Goal: Transaction & Acquisition: Purchase product/service

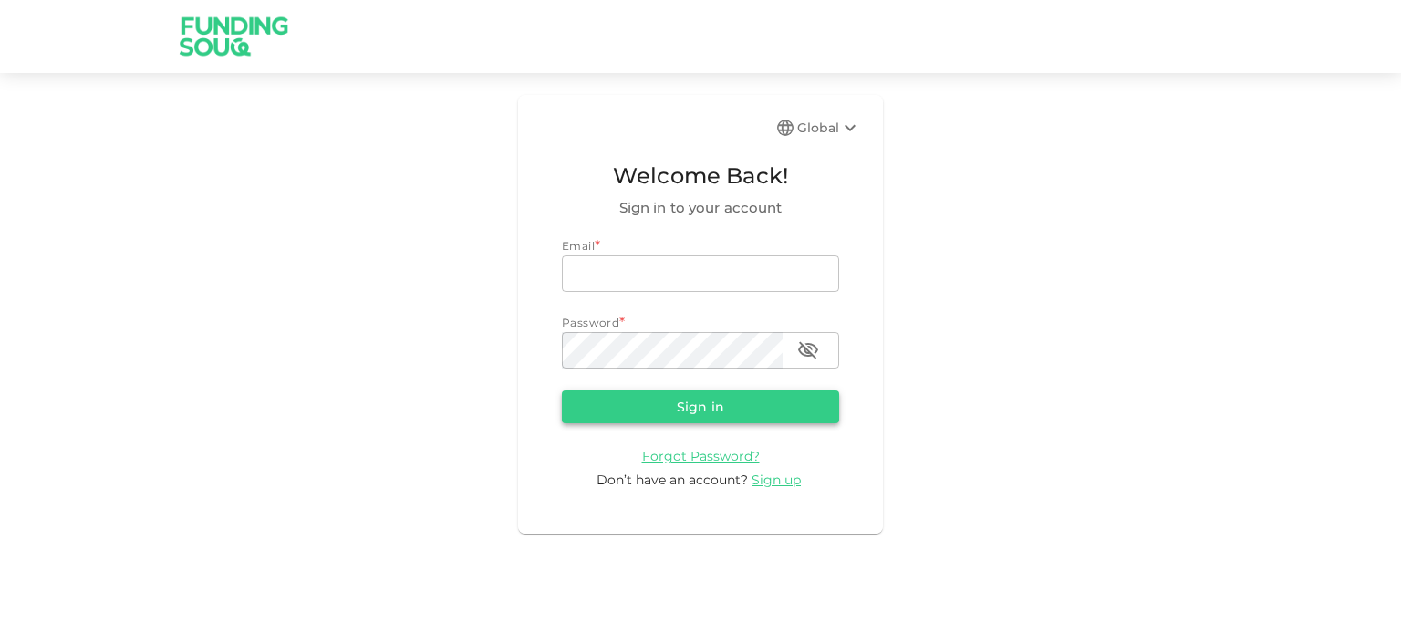
type input "[EMAIL_ADDRESS][DOMAIN_NAME]"
click at [683, 412] on button "Sign in" at bounding box center [700, 406] width 277 height 33
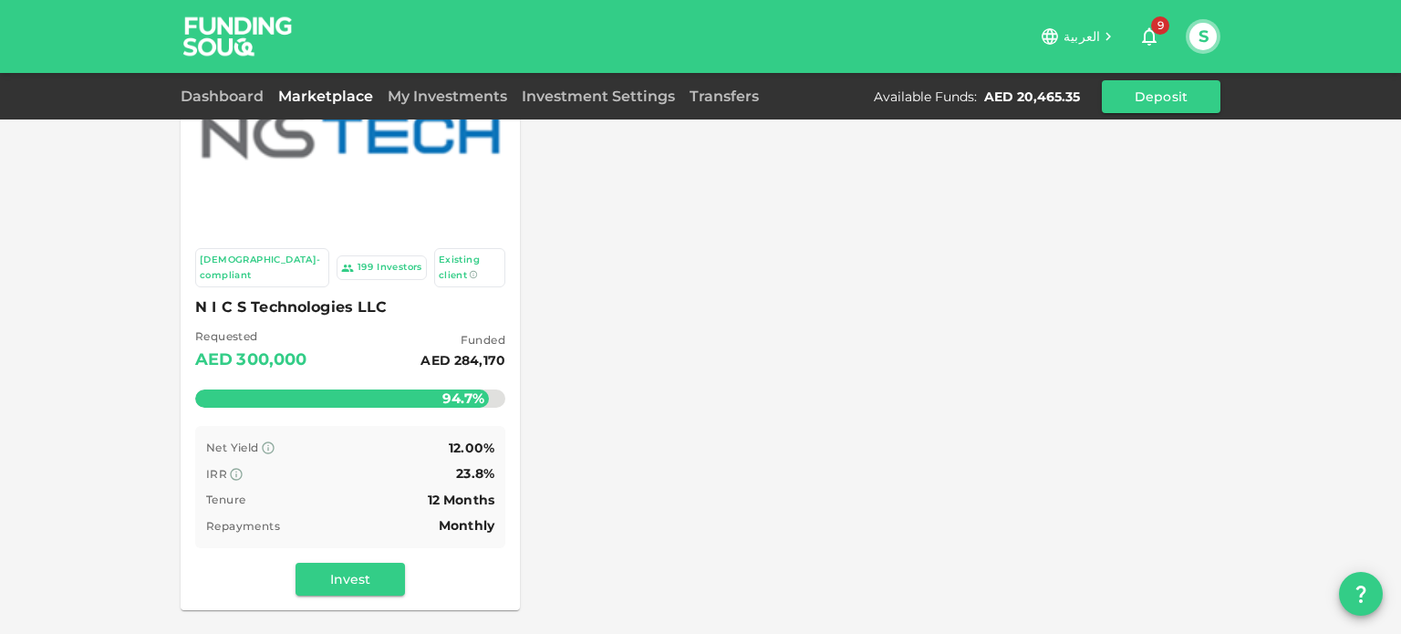
scroll to position [146, 0]
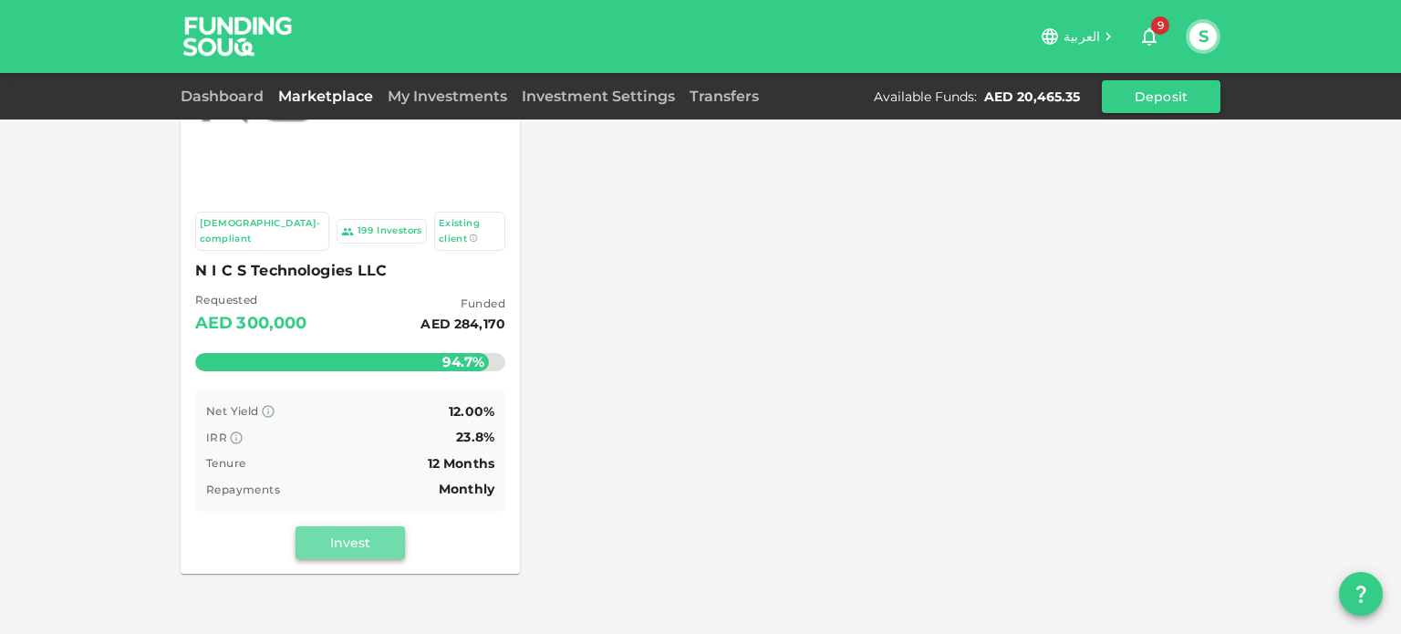
click at [361, 529] on button "Invest" at bounding box center [350, 542] width 109 height 33
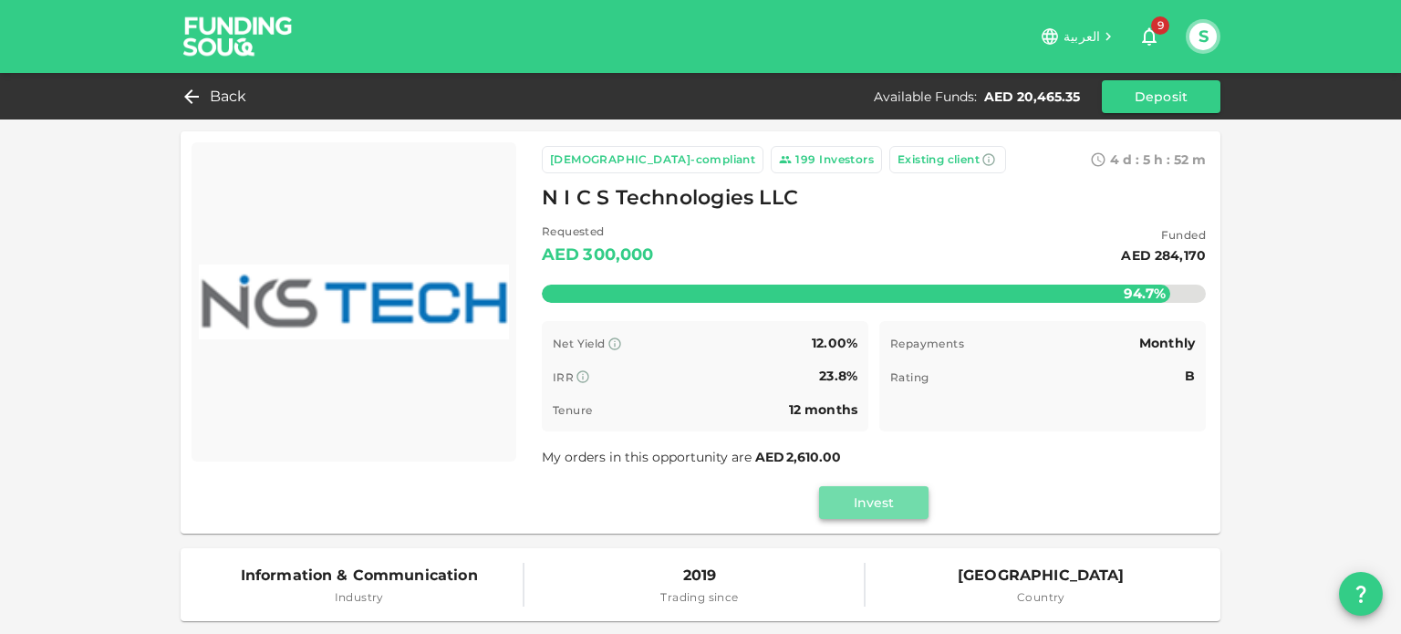
click at [876, 501] on button "Invest" at bounding box center [873, 502] width 109 height 33
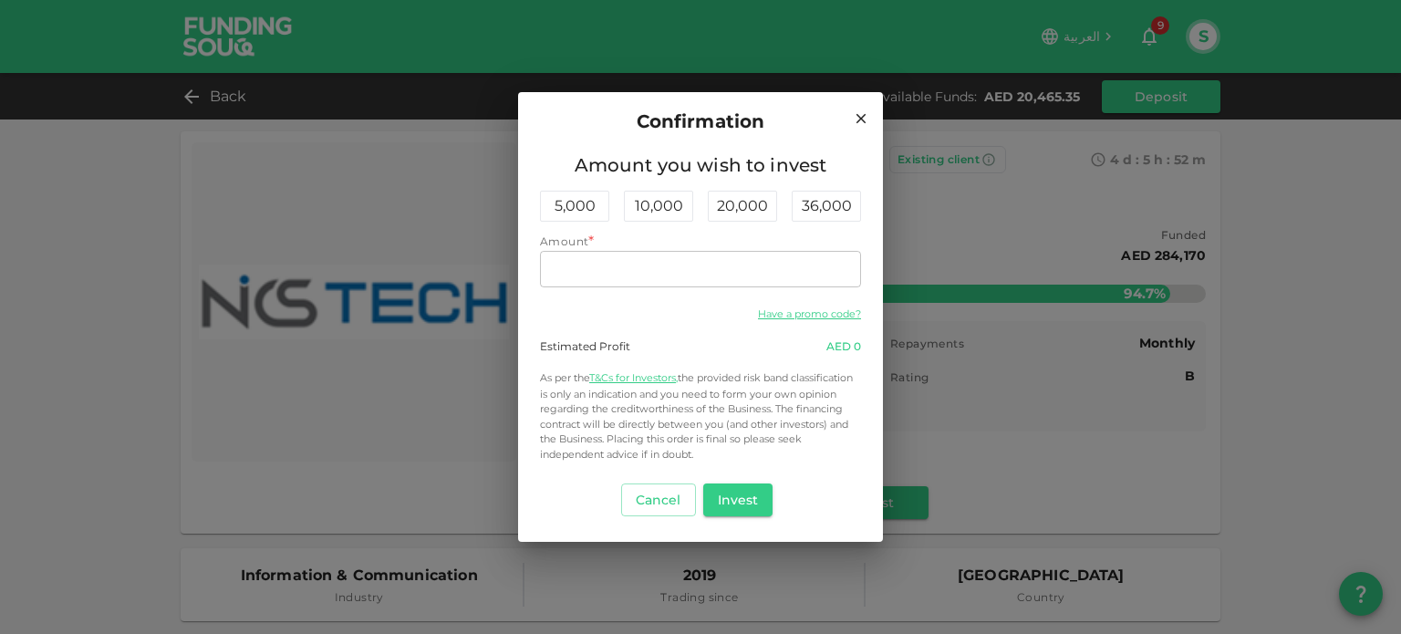
click at [862, 122] on icon at bounding box center [861, 118] width 16 height 16
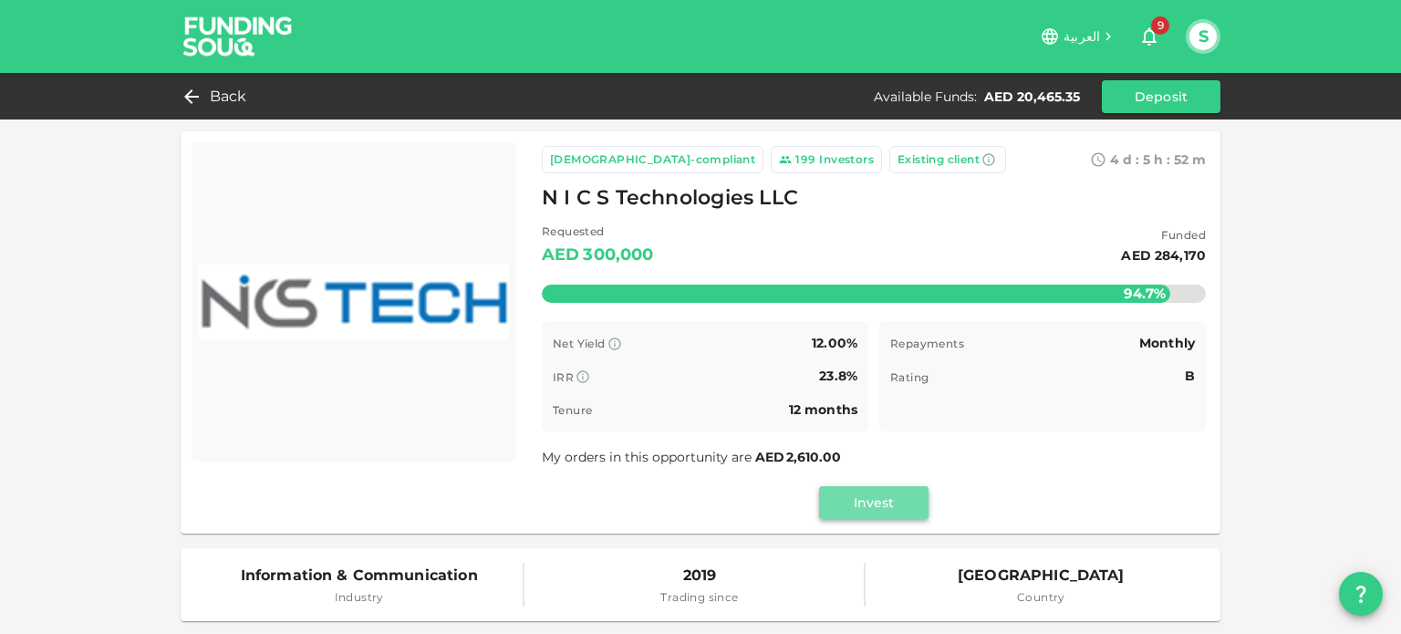
click at [867, 503] on button "Invest" at bounding box center [873, 502] width 109 height 33
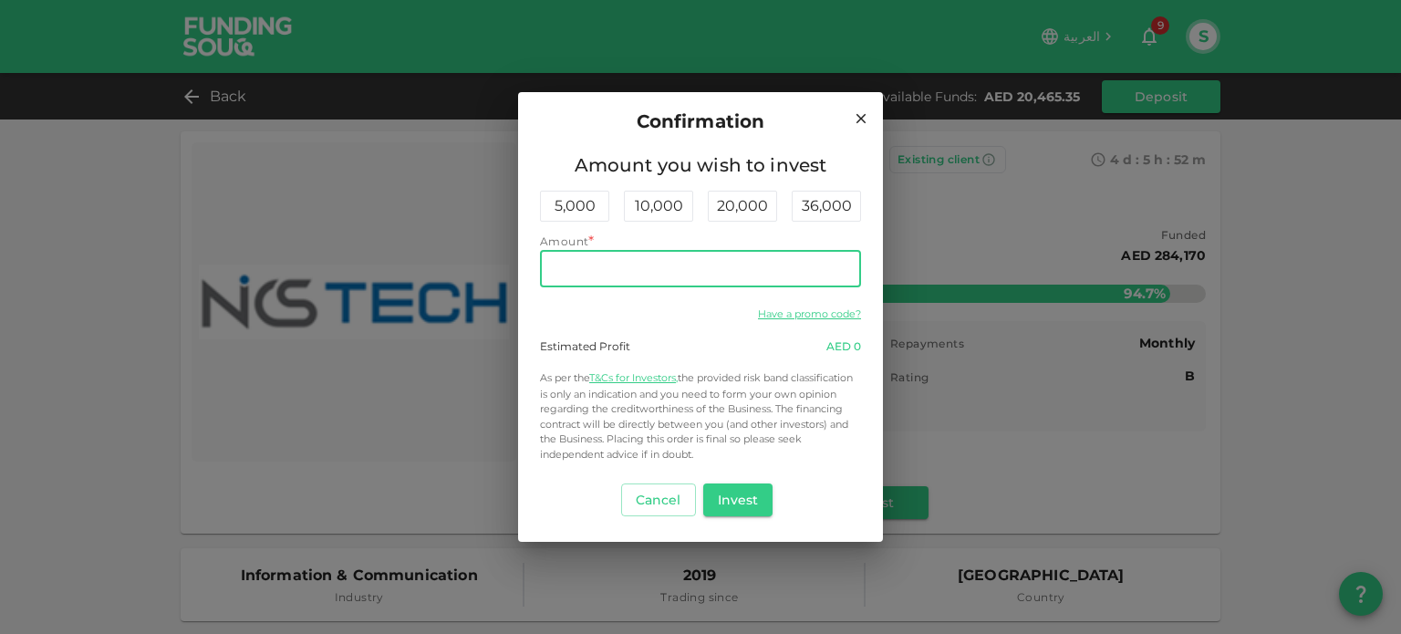
click at [650, 264] on input "Amount" at bounding box center [700, 269] width 321 height 36
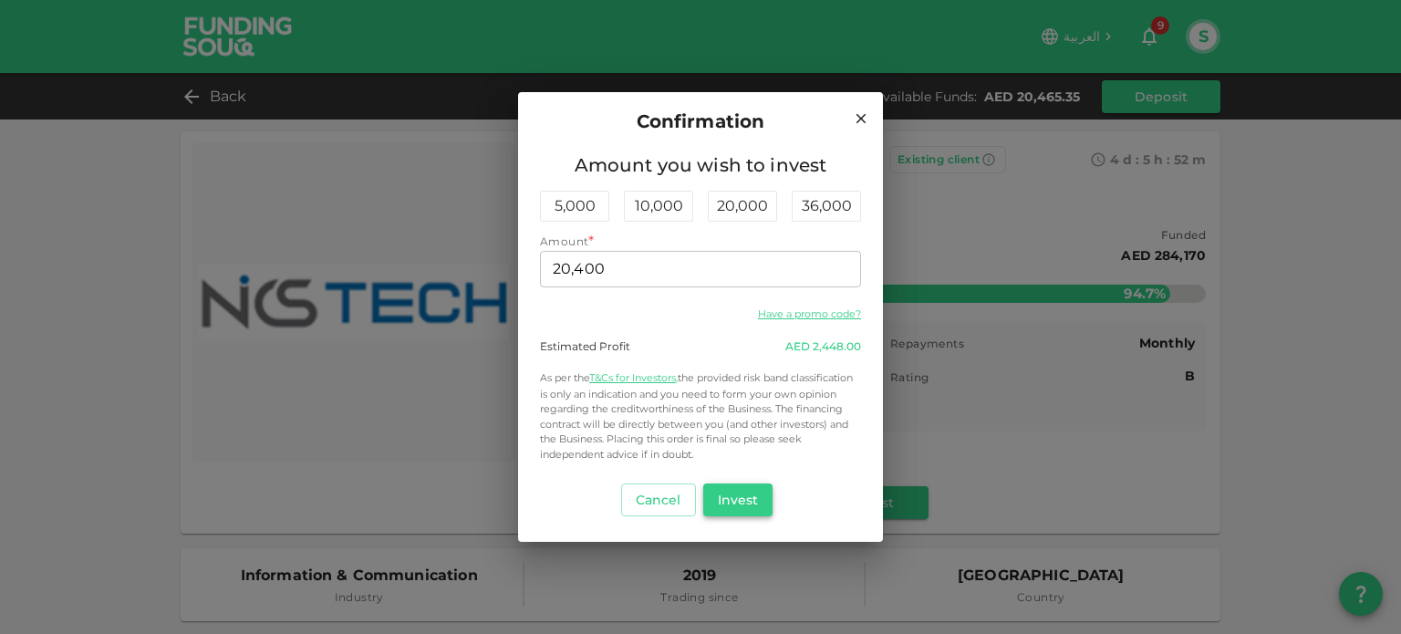
click at [745, 495] on button "Invest" at bounding box center [738, 499] width 70 height 33
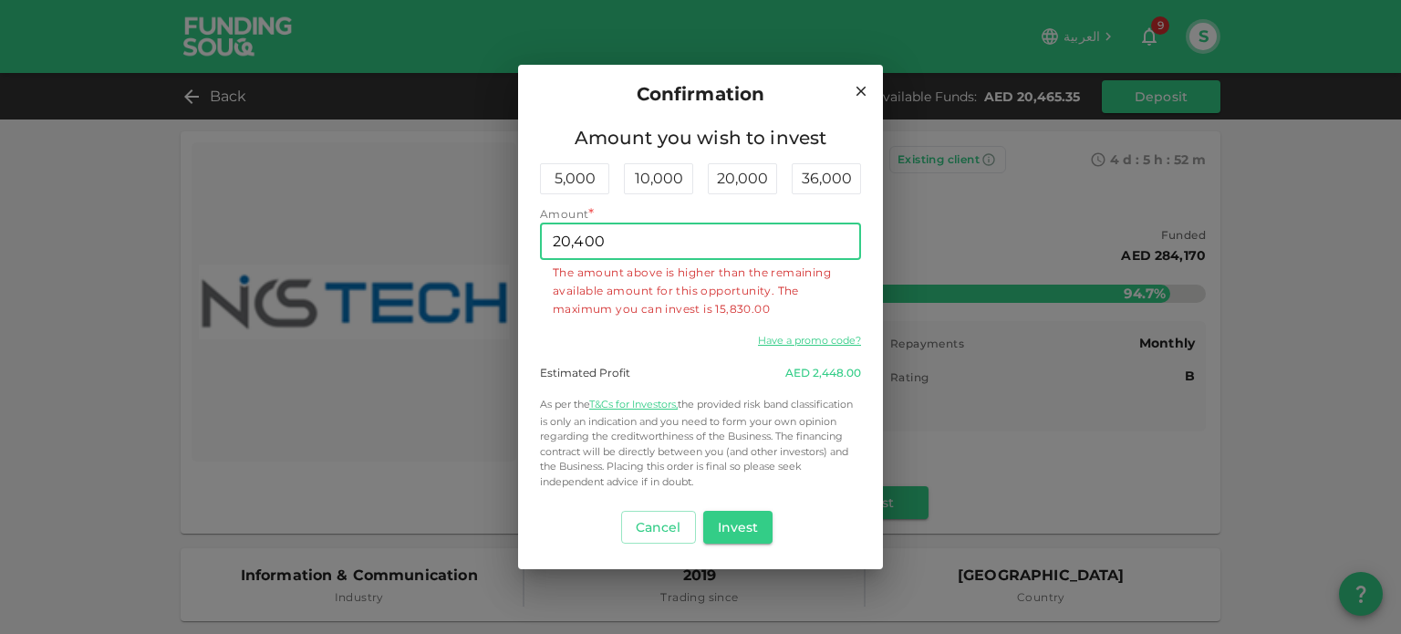
click at [653, 247] on input "20,400" at bounding box center [700, 241] width 321 height 36
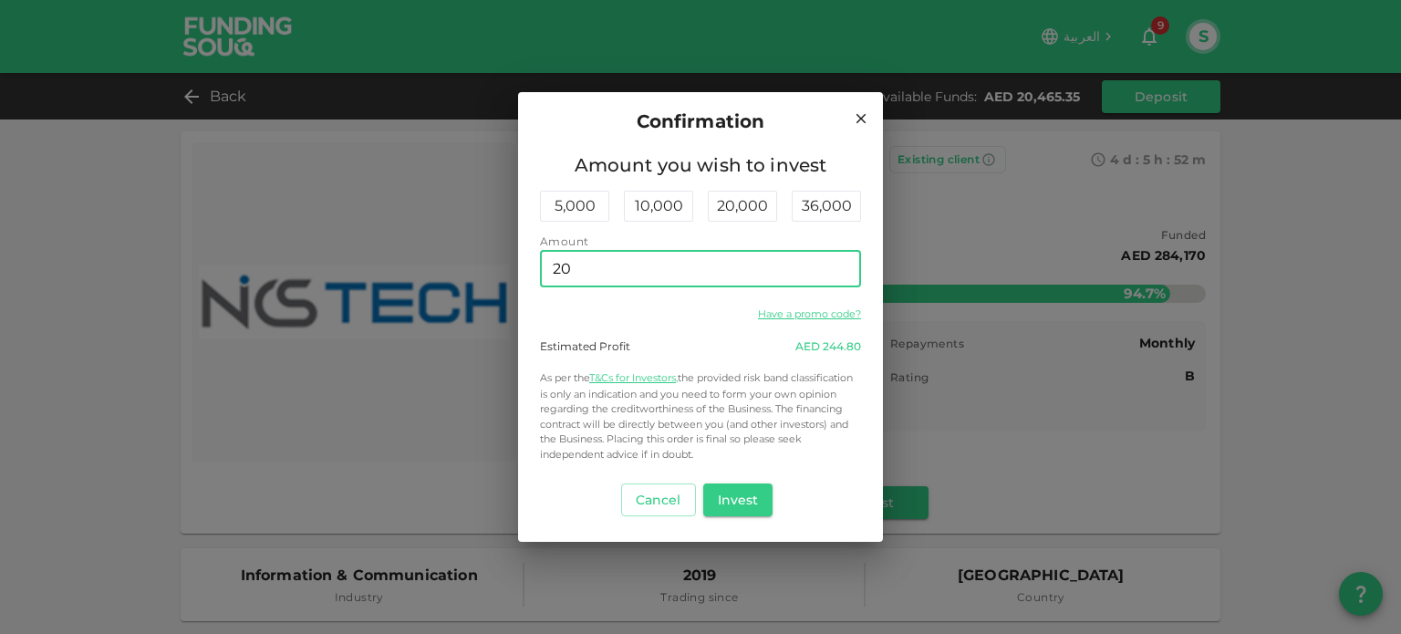
type input "2"
type input "15,000"
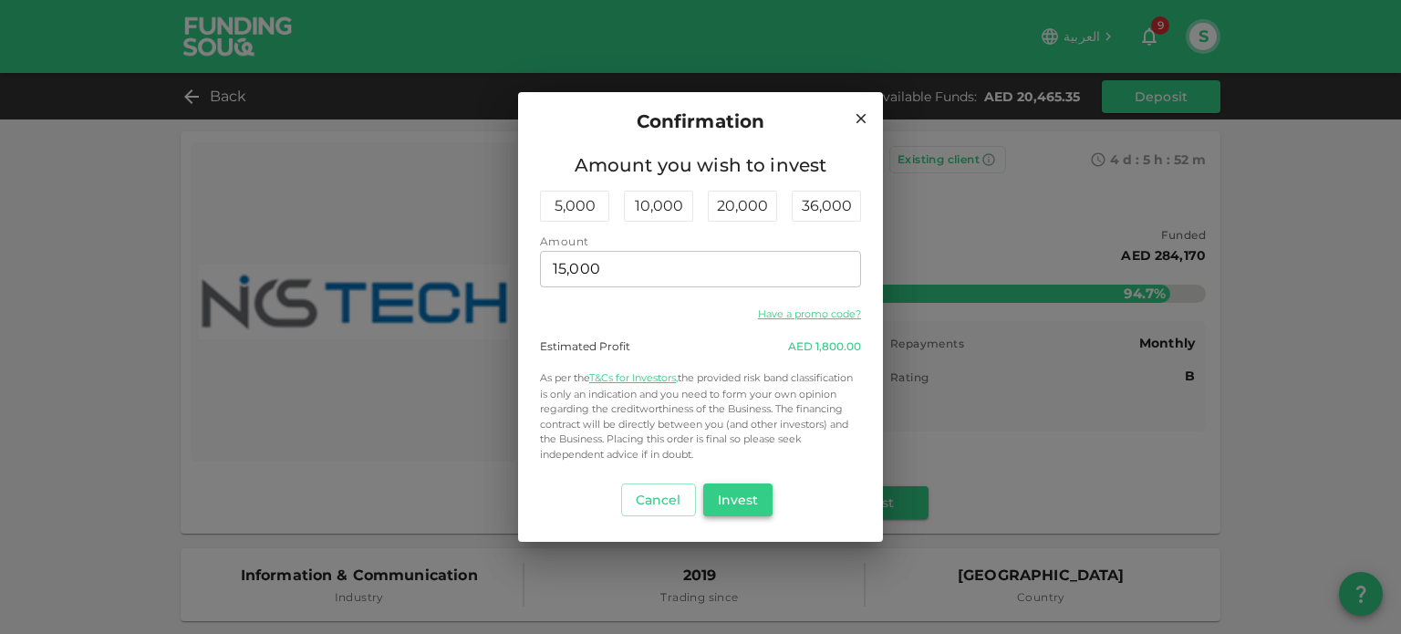
click at [748, 500] on button "Invest" at bounding box center [738, 499] width 70 height 33
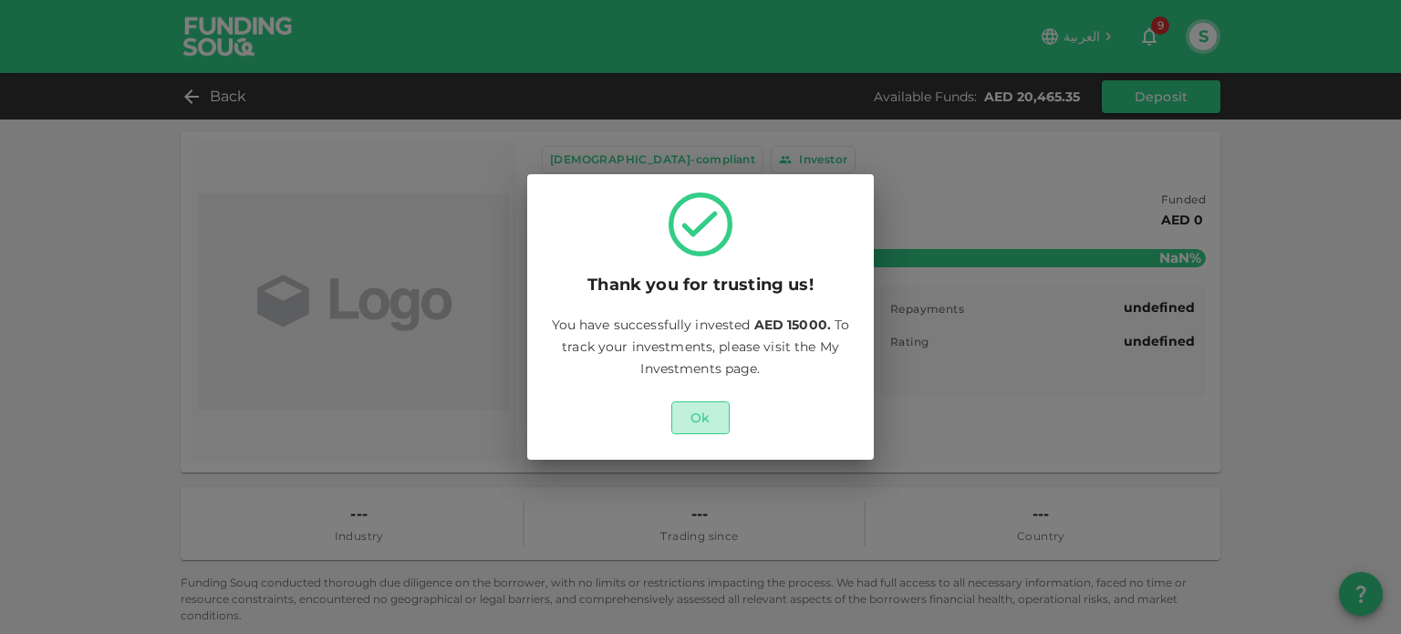
click at [706, 420] on button "Ok" at bounding box center [700, 417] width 58 height 33
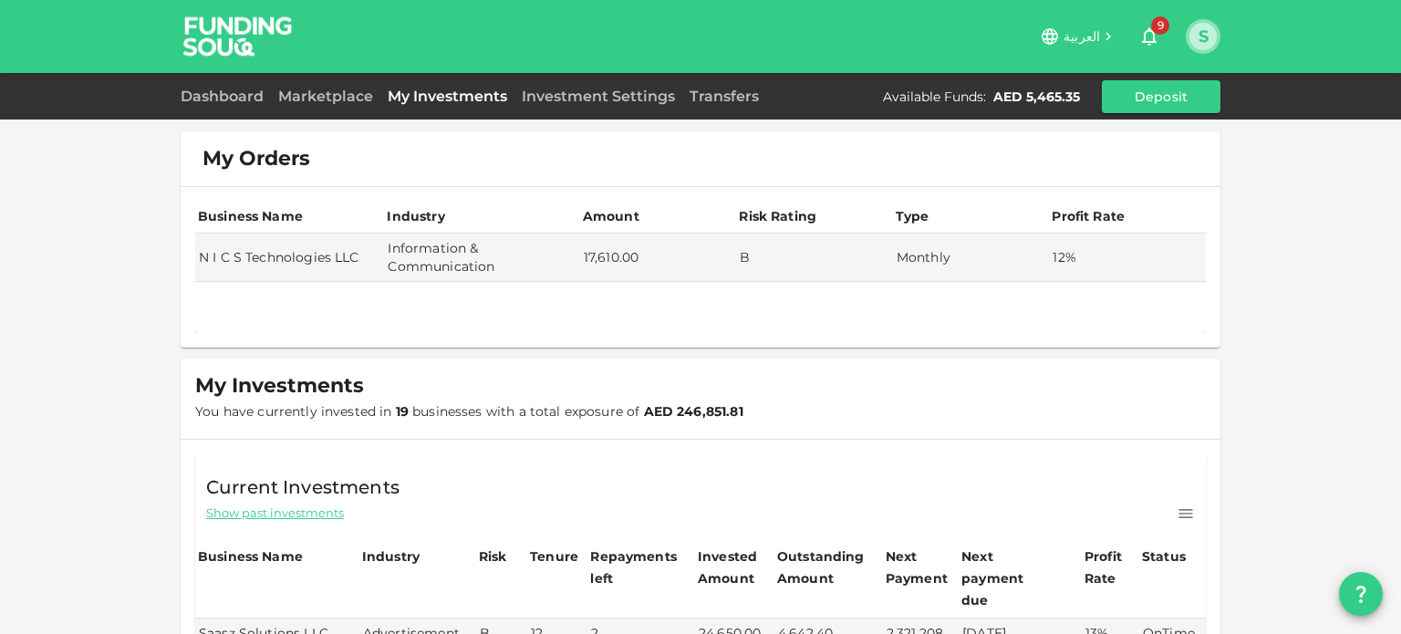
click at [1201, 44] on button "S" at bounding box center [1202, 36] width 27 height 27
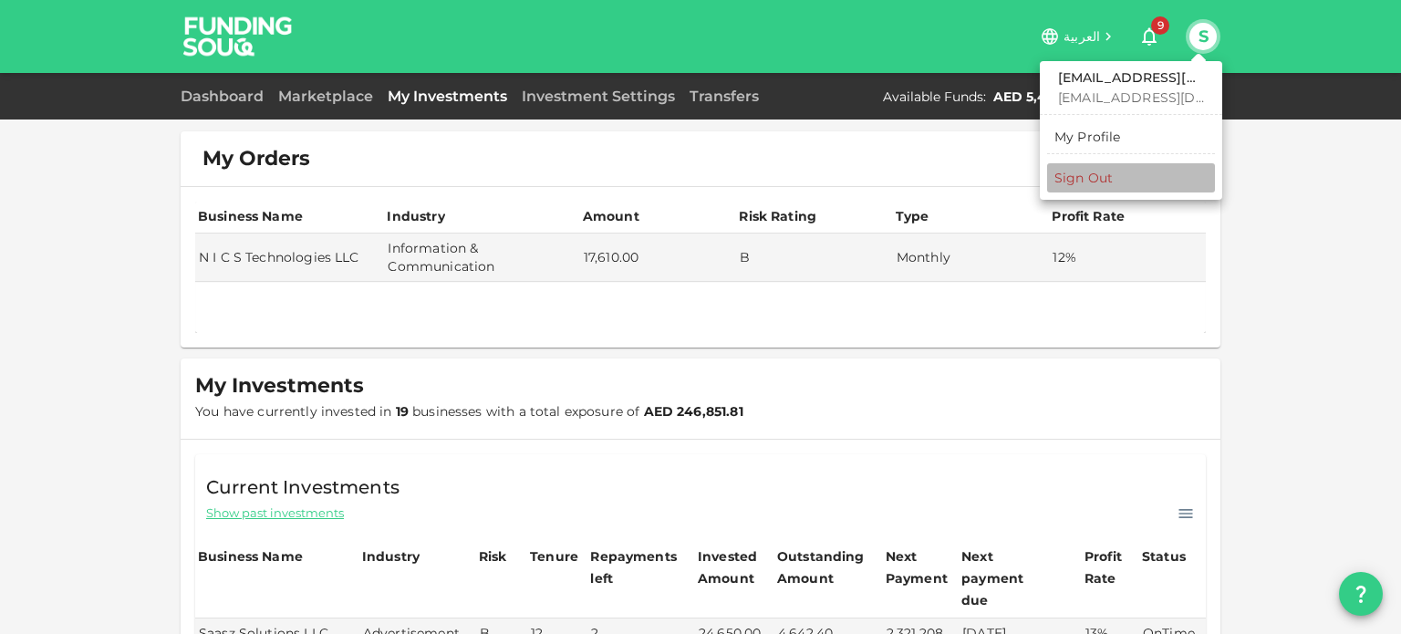
click at [1089, 178] on div "Sign Out" at bounding box center [1083, 178] width 58 height 18
